Goal: Task Accomplishment & Management: Complete application form

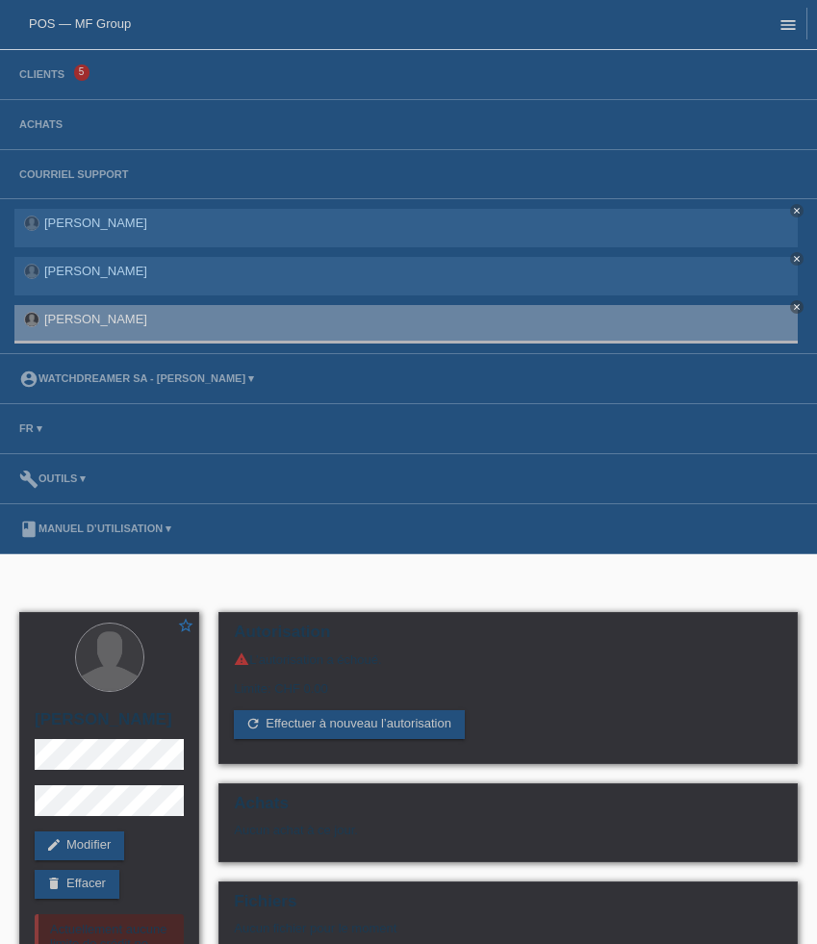
click at [788, 27] on icon "menu" at bounding box center [788, 24] width 19 height 19
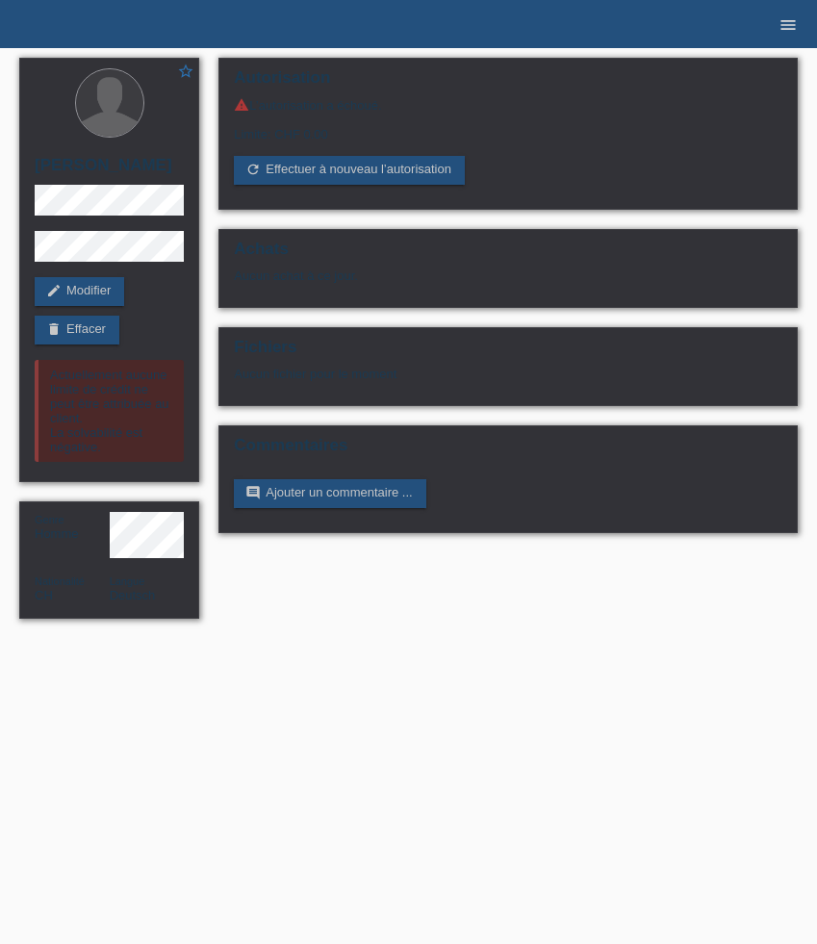
click at [788, 27] on icon "menu" at bounding box center [788, 24] width 19 height 19
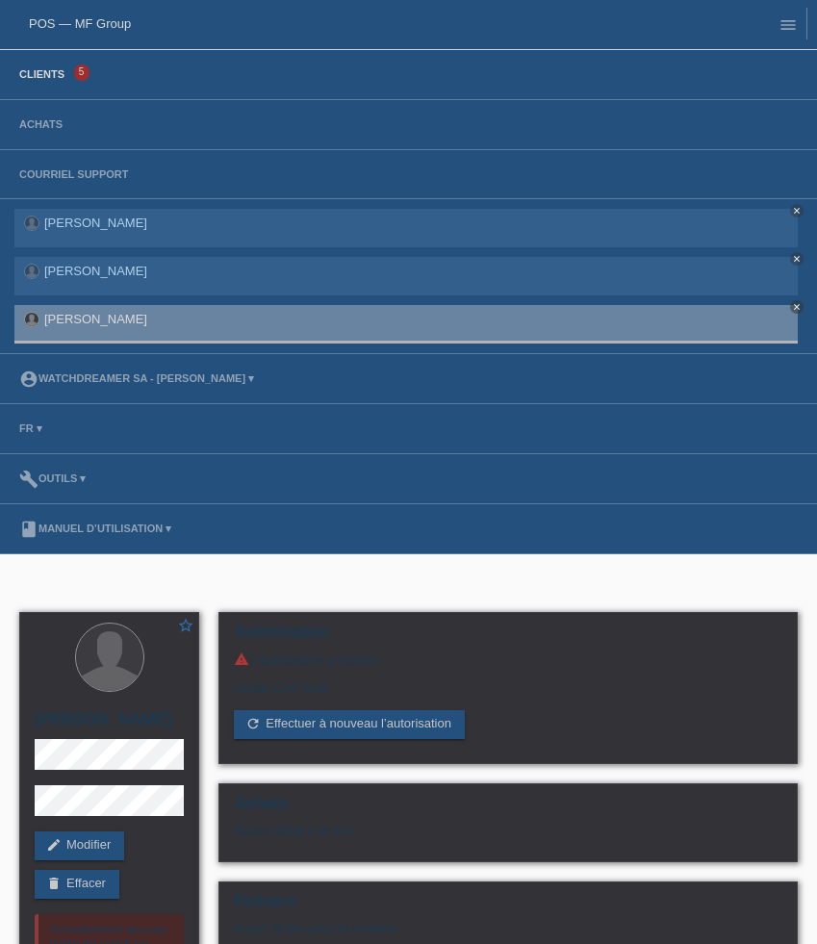
click at [32, 76] on link "Clients" at bounding box center [42, 74] width 64 height 12
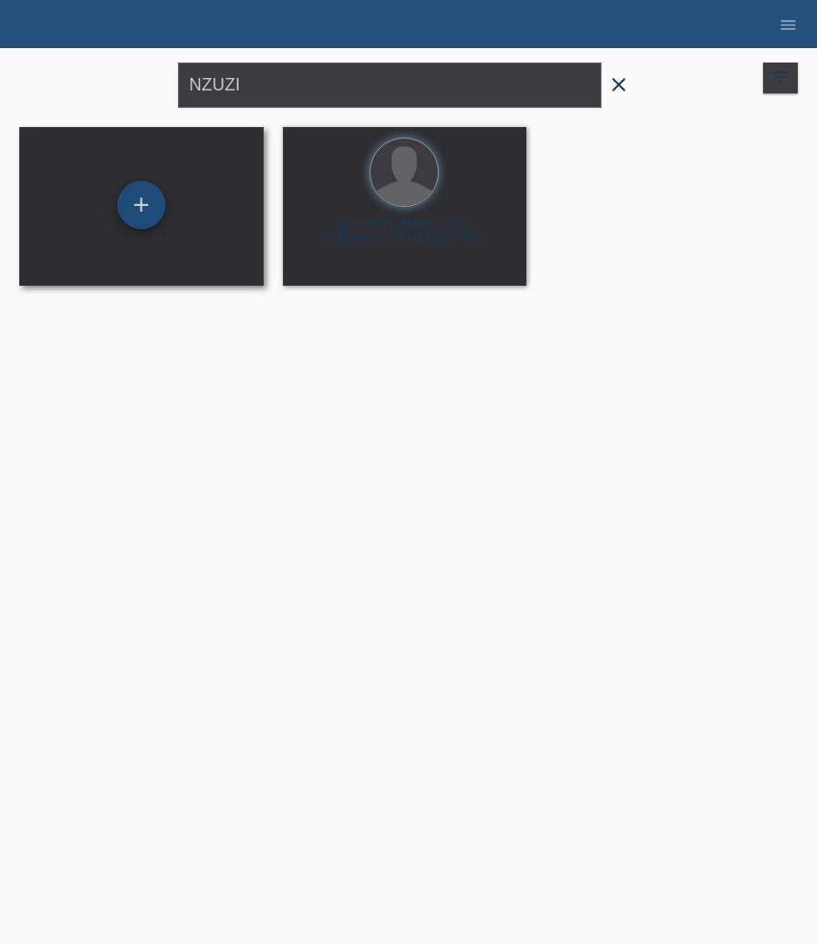
click at [142, 214] on div "+" at bounding box center [141, 205] width 48 height 48
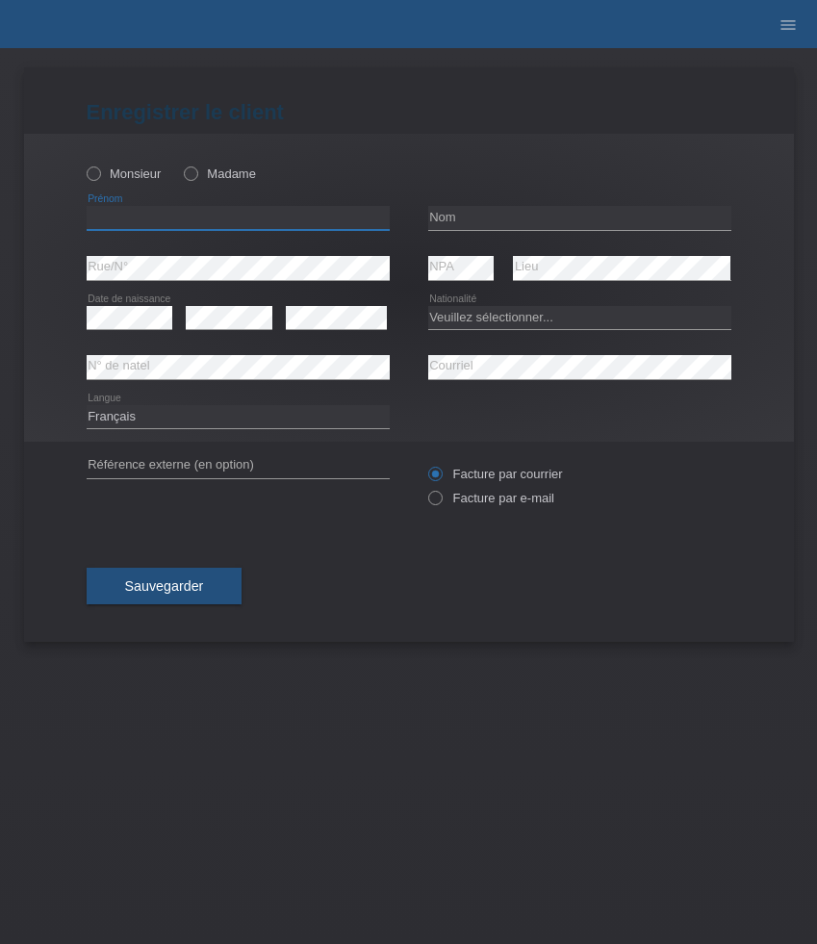
click at [192, 227] on input "text" at bounding box center [238, 218] width 303 height 24
paste input "Mirko"
type input "Mirko"
click at [463, 211] on input "text" at bounding box center [579, 218] width 303 height 24
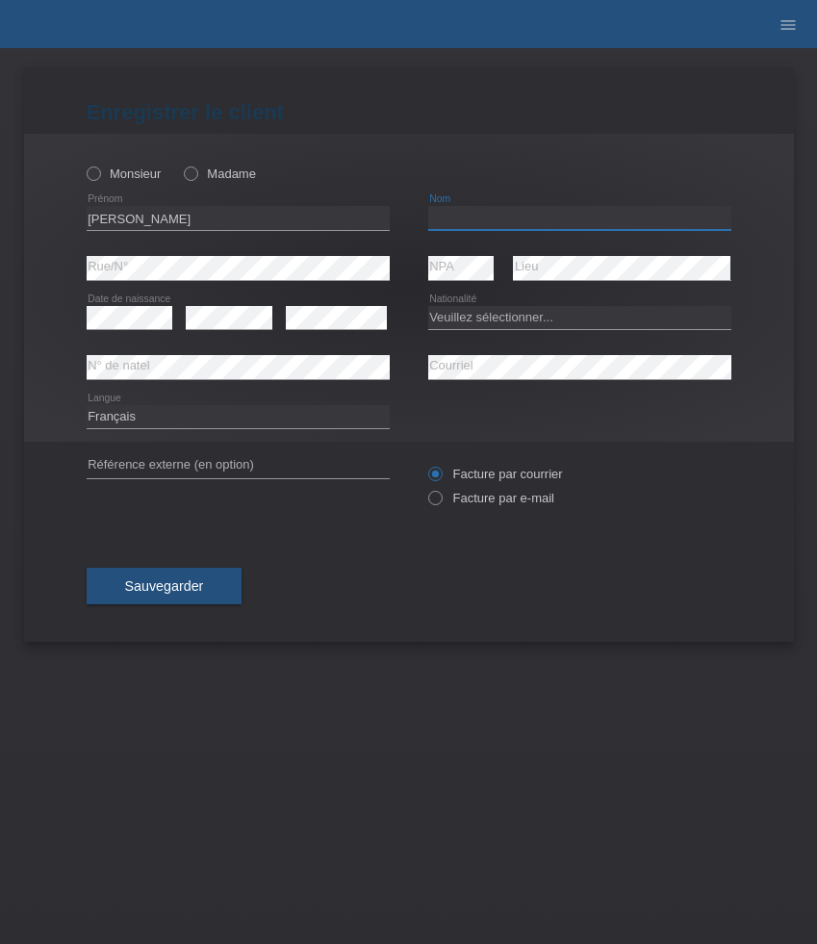
click at [463, 211] on input "text" at bounding box center [579, 218] width 303 height 24
paste input "Sánchez González"
type input "Sánchez González"
click at [522, 323] on select "Veuillez sélectionner... Suisse Allemagne Autriche Liechtenstein ------------ A…" at bounding box center [579, 317] width 303 height 23
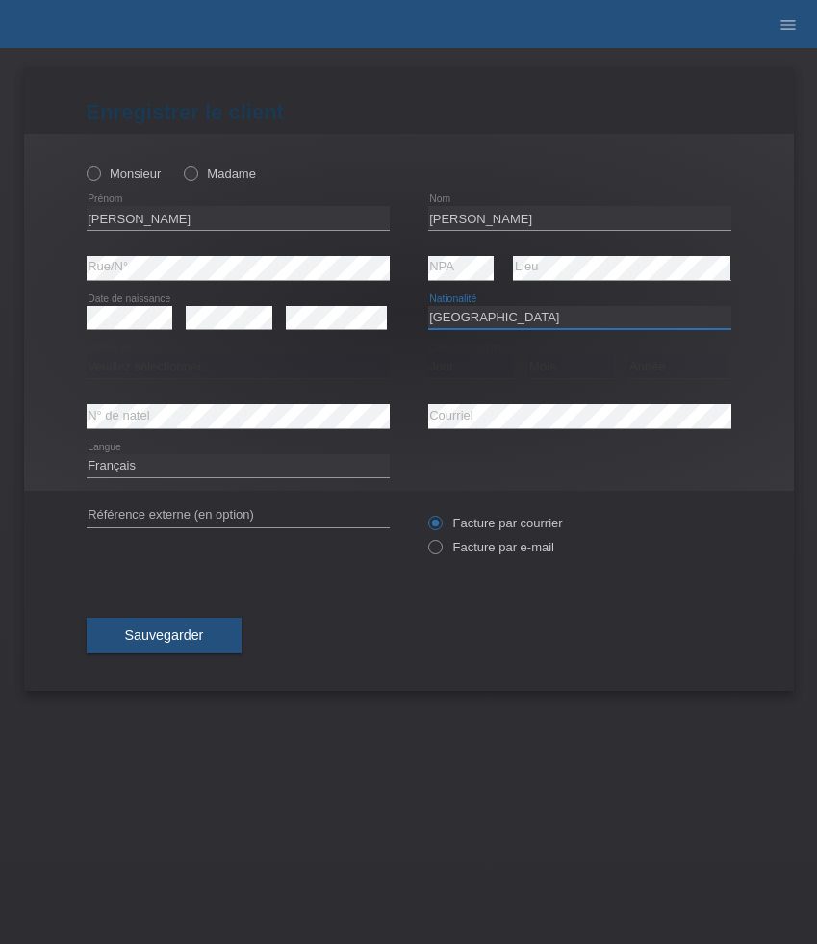
select select "ES"
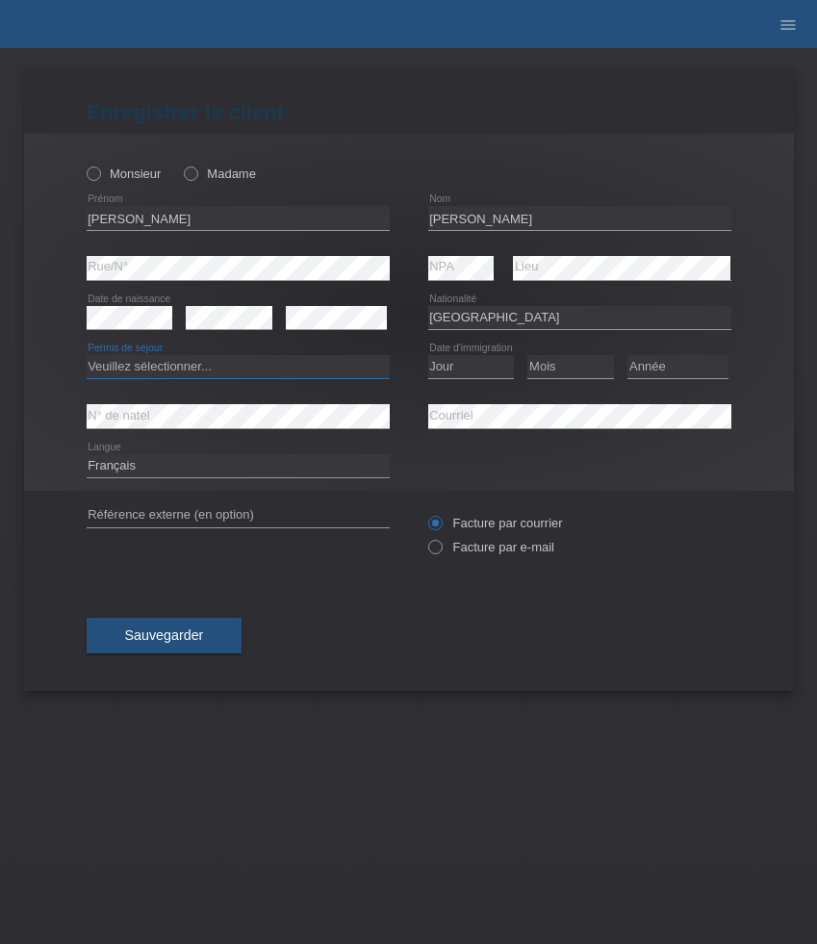
click at [325, 378] on select "Veuillez sélectionner... C B B - Statut de réfugié Autre" at bounding box center [238, 366] width 303 height 23
select select "C"
click at [87, 356] on select "Veuillez sélectionner... C B B - Statut de réfugié Autre" at bounding box center [238, 366] width 303 height 23
click at [474, 368] on select "Jour 01 02 03 04 05 06 07 08 09 10 11" at bounding box center [471, 366] width 87 height 23
select select "11"
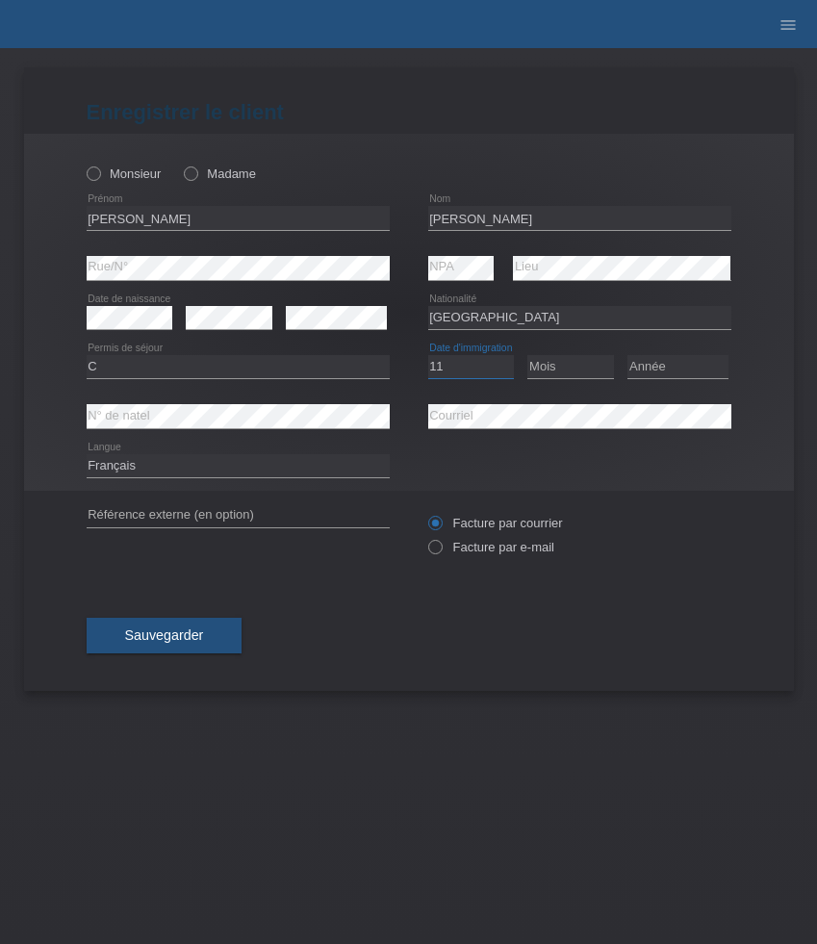
click at [428, 356] on select "Jour 01 02 03 04 05 06 07 08 09 10 11" at bounding box center [471, 366] width 87 height 23
click at [577, 370] on select "Mois 01 02 03 04 05 06 07 08 09 10 11" at bounding box center [570, 366] width 87 height 23
select select "08"
click at [527, 356] on select "Mois 01 02 03 04 05 06 07 08 09 10 11" at bounding box center [570, 366] width 87 height 23
click at [669, 371] on select "Année 2025 2024 2023 2022 2021 2020 2019 2018 2017 2016 2015 2014 2013 2012 201…" at bounding box center [678, 366] width 101 height 23
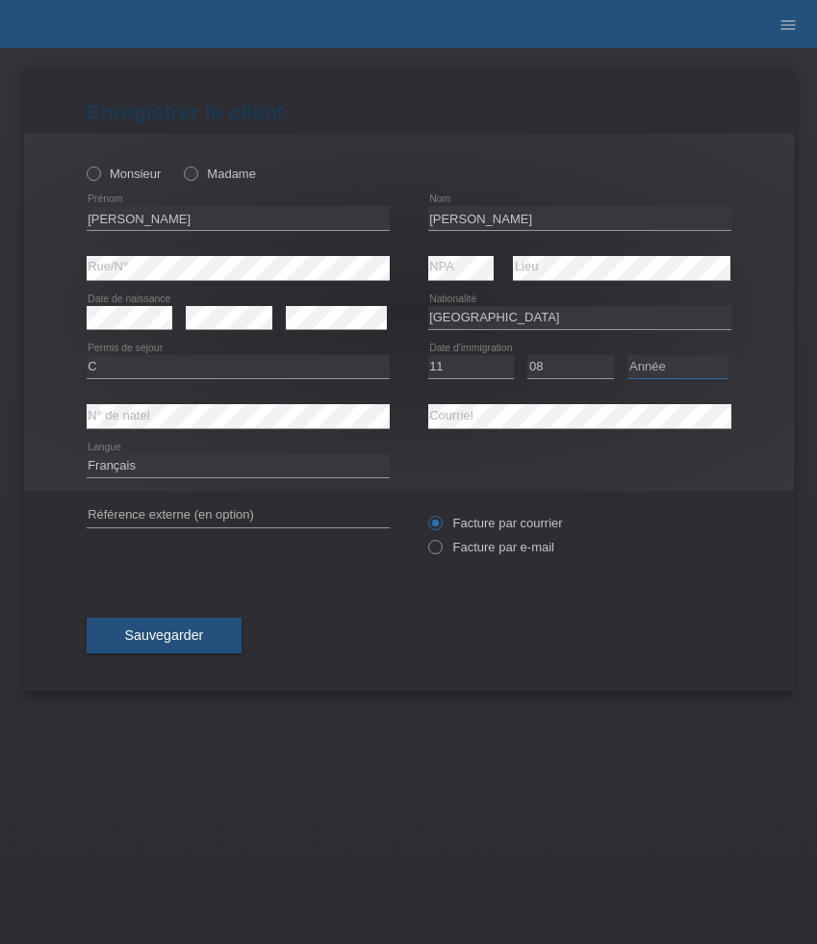
select select "1984"
click at [628, 356] on select "Année 2025 2024 2023 2022 2021 2020 2019 2018 2017 2016 2015 2014 2013 2012 201…" at bounding box center [678, 366] width 101 height 23
click at [217, 469] on select "Deutsch Français Italiano English" at bounding box center [238, 465] width 303 height 23
select select "it"
click at [87, 455] on select "Deutsch Français Italiano English" at bounding box center [238, 465] width 303 height 23
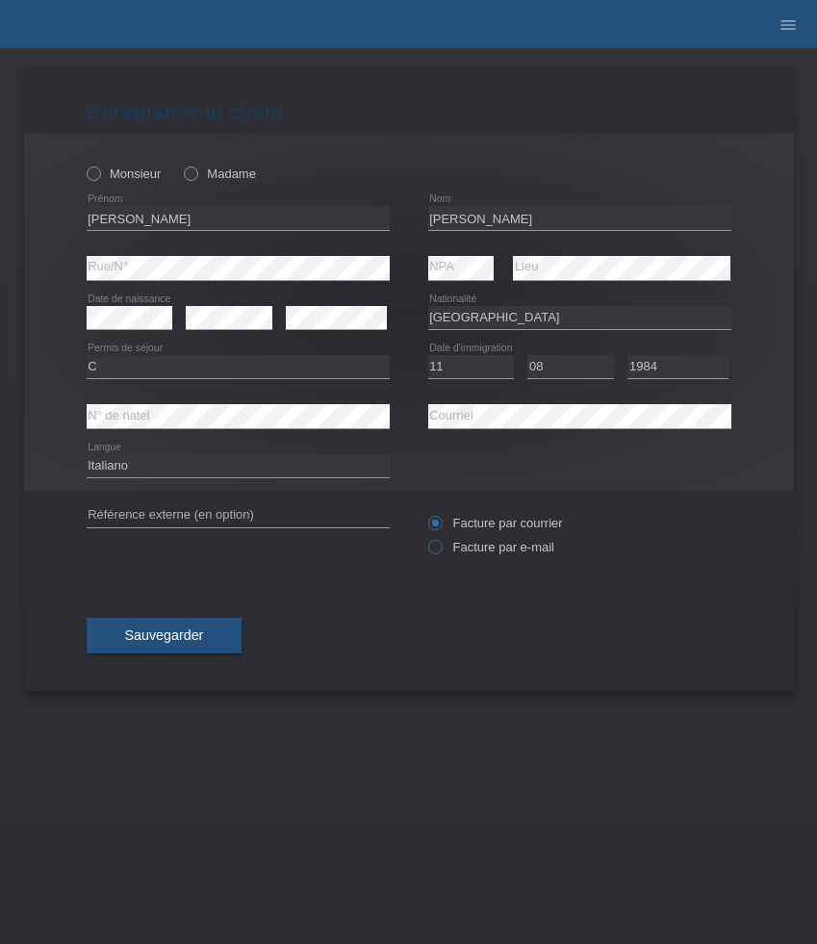
click at [482, 549] on label "Facture par e-mail" at bounding box center [491, 547] width 126 height 14
click at [441, 549] on input "Facture par e-mail" at bounding box center [434, 552] width 13 height 24
radio input "true"
click at [134, 627] on button "Sauvegarder" at bounding box center [165, 636] width 156 height 37
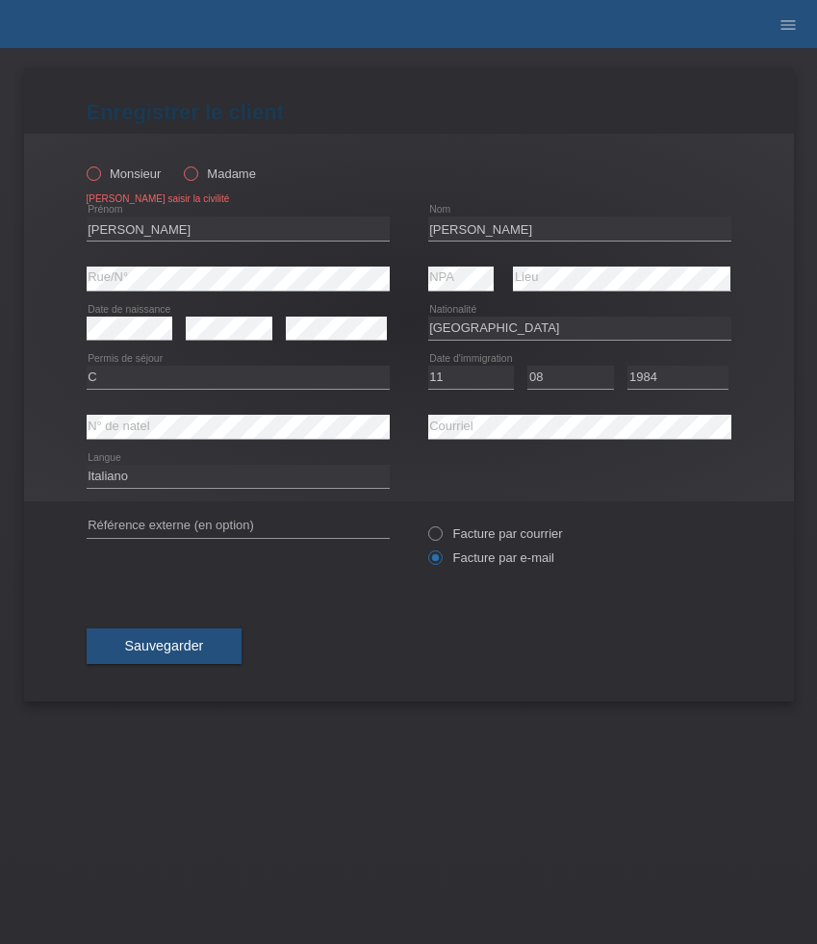
click at [123, 177] on label "Monsieur" at bounding box center [124, 174] width 75 height 14
click at [99, 177] on input "Monsieur" at bounding box center [93, 173] width 13 height 13
radio input "true"
click at [202, 649] on span "Sauvegarder" at bounding box center [164, 645] width 79 height 15
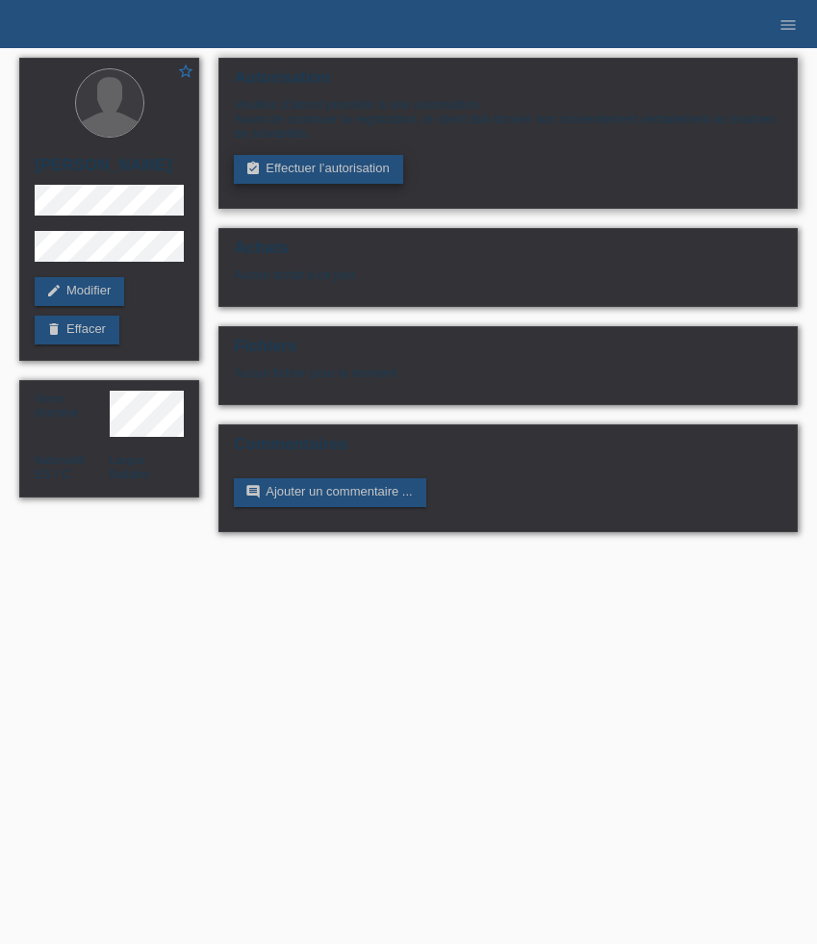
click at [305, 166] on link "assignment_turned_in Effectuer l’autorisation" at bounding box center [318, 169] width 168 height 29
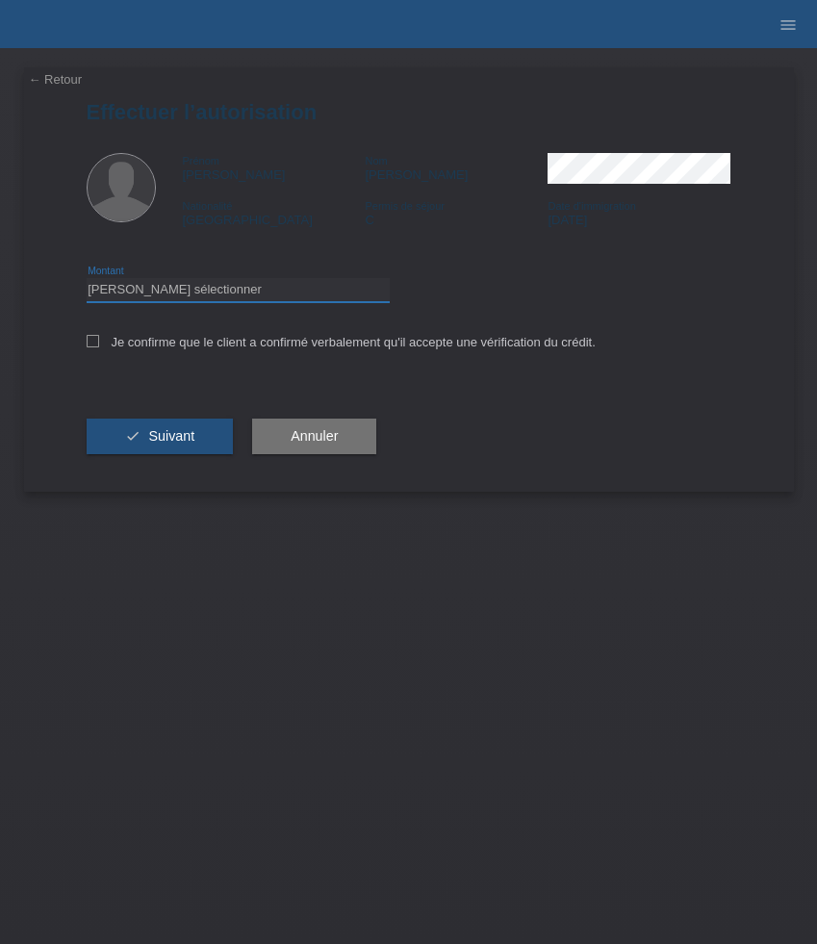
click at [309, 299] on select "Veuillez sélectionner CHF 1.00 - CHF 499.00 CHF 500.00 - CHF 1'999.00 CHF 2'000…" at bounding box center [238, 289] width 303 height 23
select select "3"
click at [87, 281] on select "Veuillez sélectionner CHF 1.00 - CHF 499.00 CHF 500.00 - CHF 1'999.00 CHF 2'000…" at bounding box center [238, 289] width 303 height 23
click at [261, 346] on label "Je confirme que le client a confirmé verbalement qu'il accepte une vérification…" at bounding box center [341, 342] width 509 height 14
click at [99, 346] on input "Je confirme que le client a confirmé verbalement qu'il accepte une vérification…" at bounding box center [93, 341] width 13 height 13
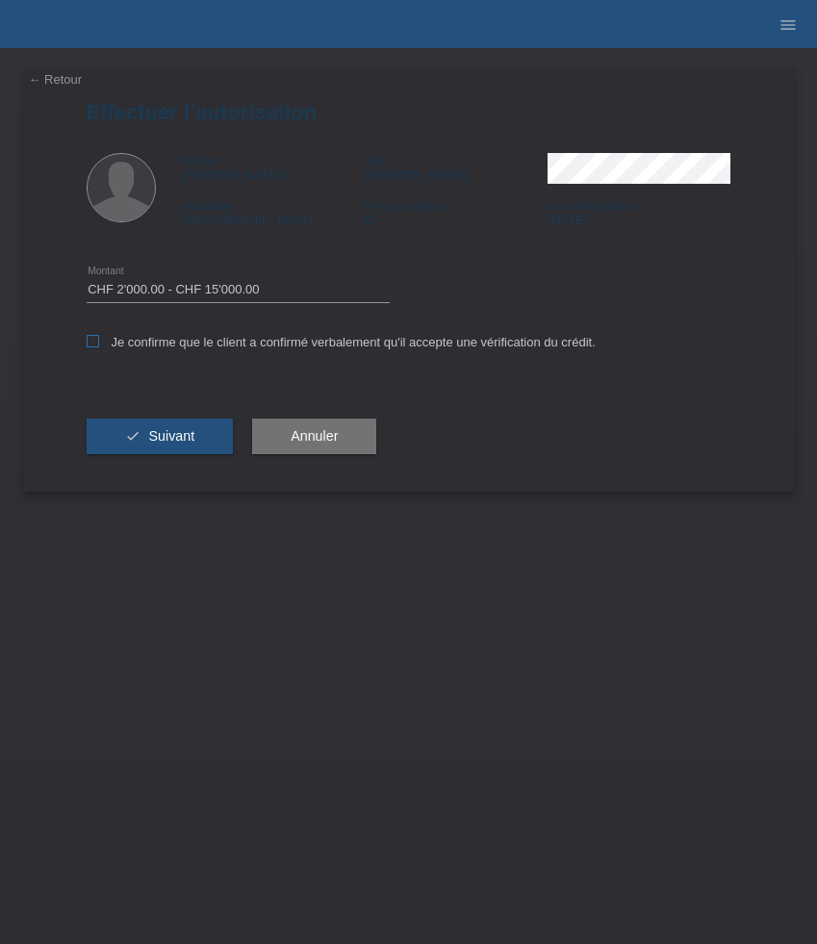
checkbox input "true"
click at [192, 437] on span "Suivant" at bounding box center [171, 435] width 46 height 15
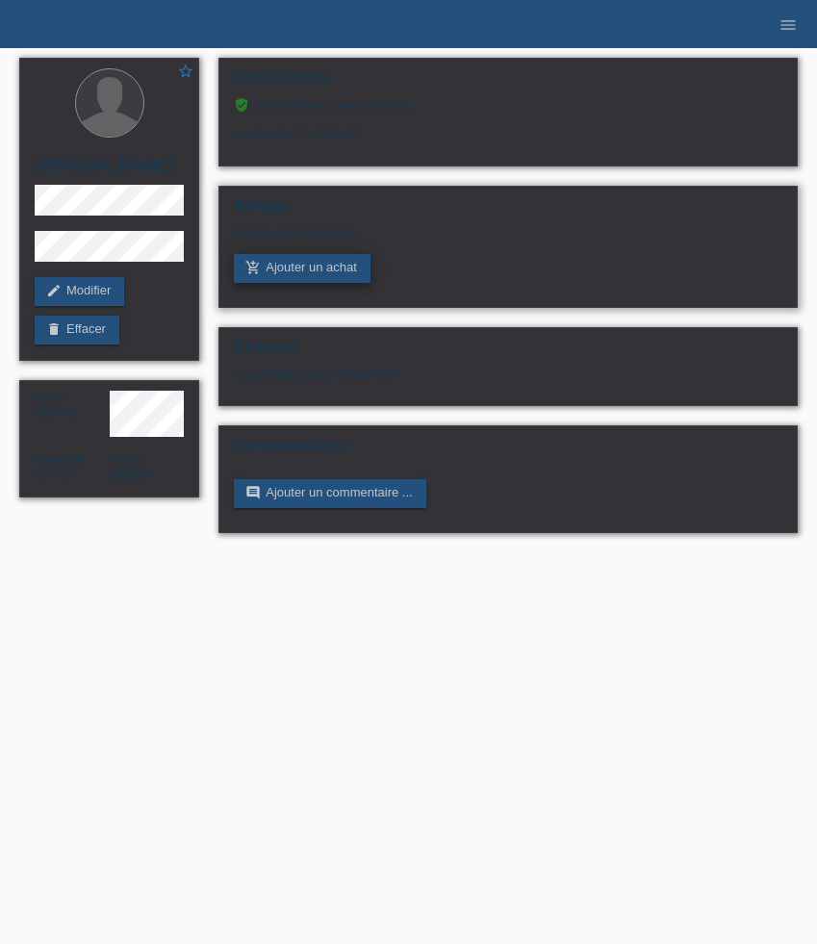
click at [291, 268] on link "add_shopping_cart Ajouter un achat" at bounding box center [302, 268] width 137 height 29
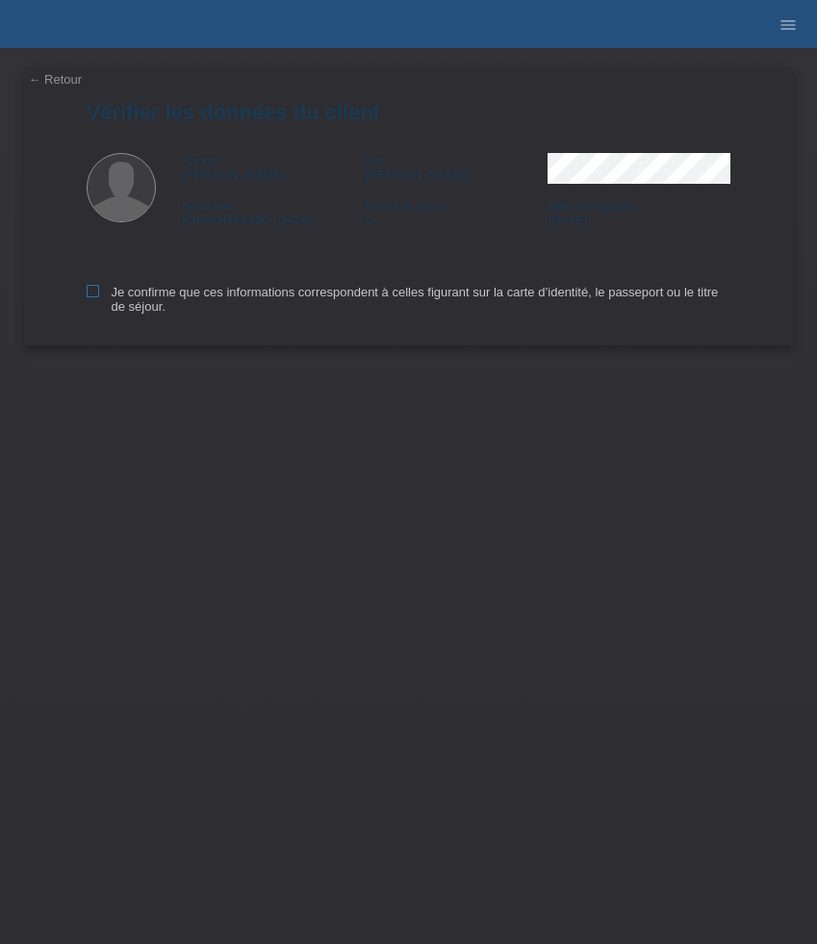
click at [117, 293] on label "Je confirme que ces informations correspondent à celles figurant sur la carte d…" at bounding box center [409, 299] width 645 height 29
click at [99, 293] on input "Je confirme que ces informations correspondent à celles figurant sur la carte d…" at bounding box center [93, 291] width 13 height 13
checkbox input "true"
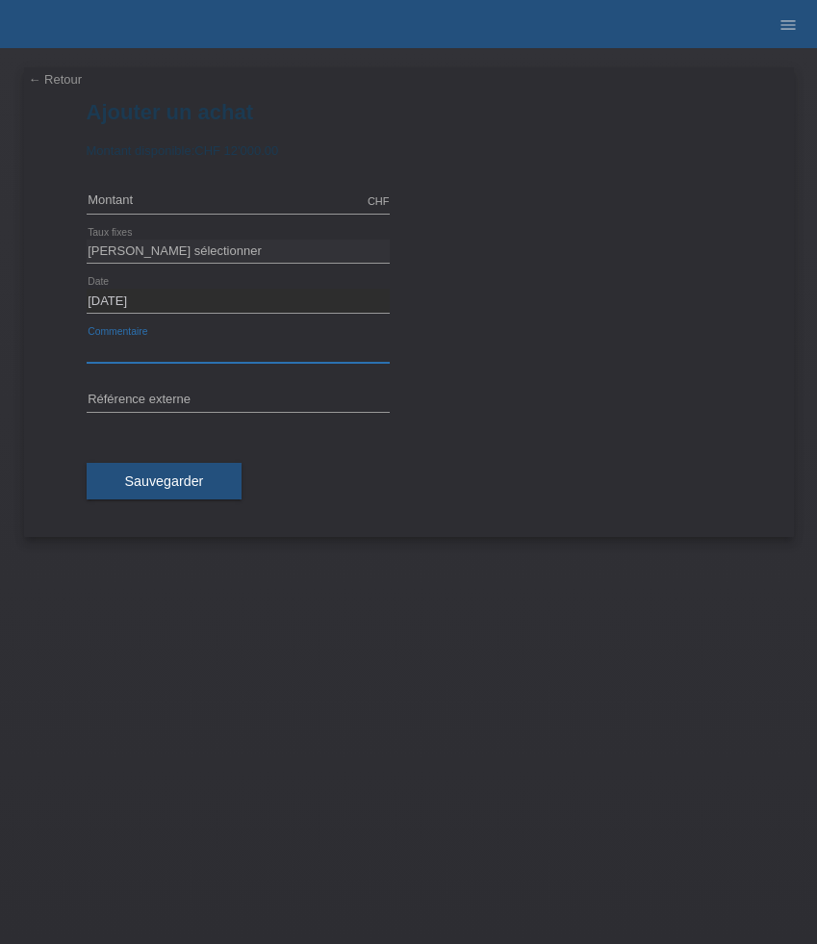
click at [179, 351] on input "text" at bounding box center [238, 351] width 303 height 24
paste input "TAG Heuer Carrera Date - 39mm WBN2112.BA0639"
type input "TAG Heuer Carrera Date - 39mm WBN2112.BA0639"
click at [159, 206] on input "text" at bounding box center [238, 202] width 303 height 24
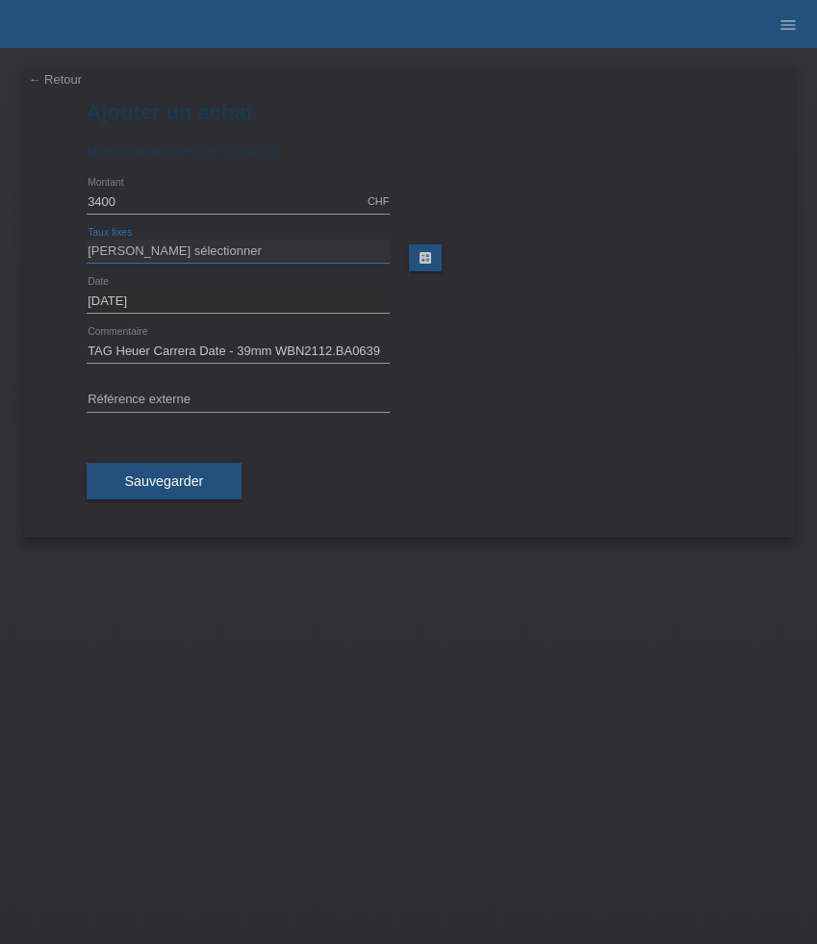
type input "3400.00"
click at [163, 251] on select "[PERSON_NAME] sélectionner 6 versements 12 versements 24 versements 36 versemen…" at bounding box center [238, 251] width 303 height 23
select select "626"
click at [87, 240] on select "[PERSON_NAME] sélectionner 6 versements 12 versements 24 versements 36 versemen…" at bounding box center [238, 251] width 303 height 23
click at [179, 389] on input "text" at bounding box center [238, 401] width 303 height 24
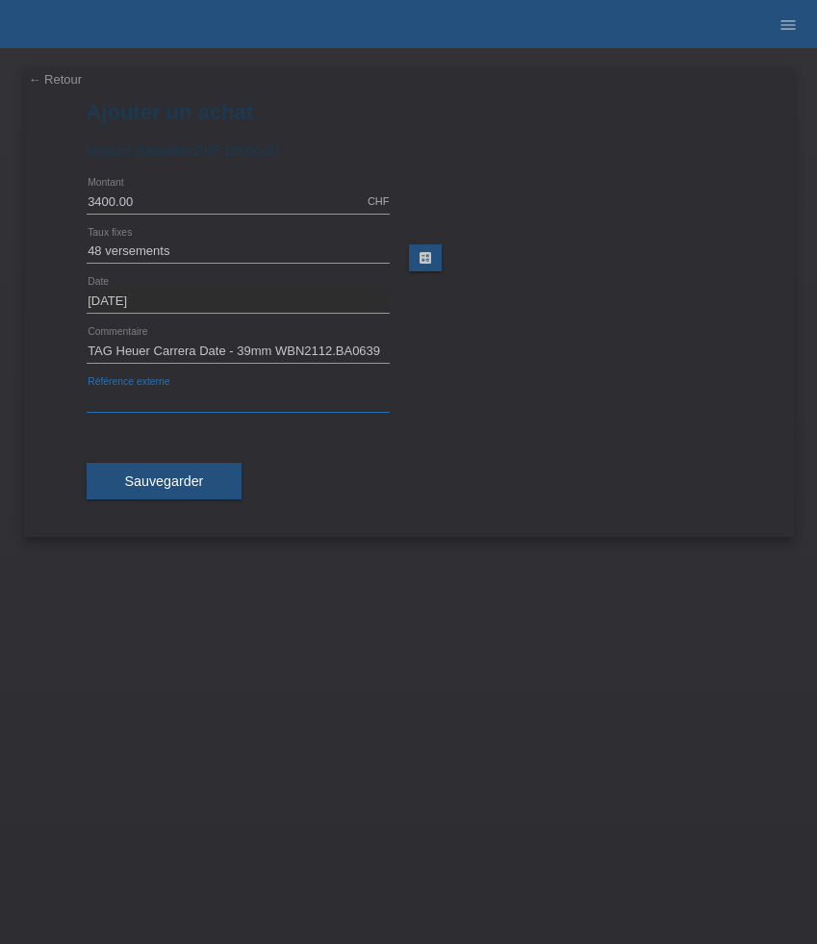
click at [179, 389] on input "text" at bounding box center [238, 401] width 303 height 24
paste input "528037"
type input "528037"
click at [166, 491] on button "Sauvegarder" at bounding box center [165, 481] width 156 height 37
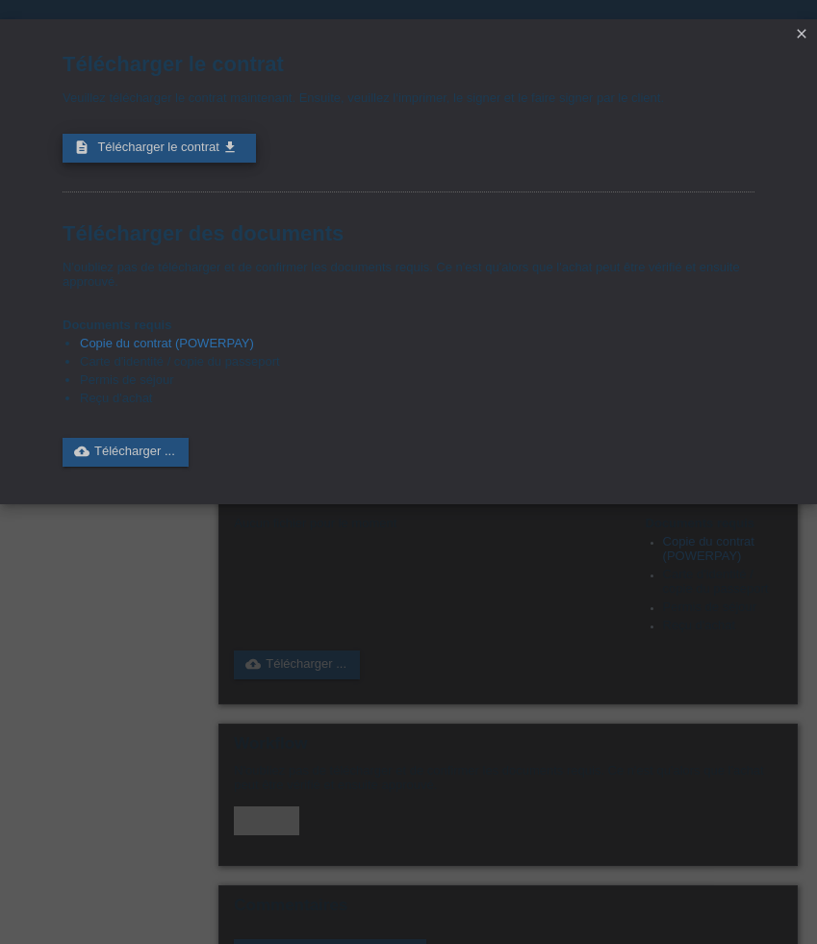
click at [199, 154] on span "Télécharger le contrat" at bounding box center [157, 147] width 121 height 14
